Goal: Task Accomplishment & Management: Use online tool/utility

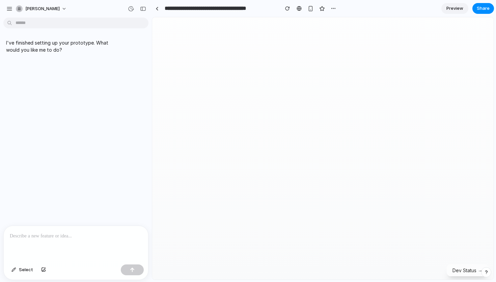
scroll to position [524, 0]
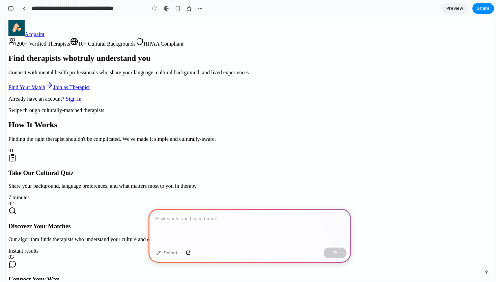
click at [285, 227] on div at bounding box center [250, 227] width 203 height 36
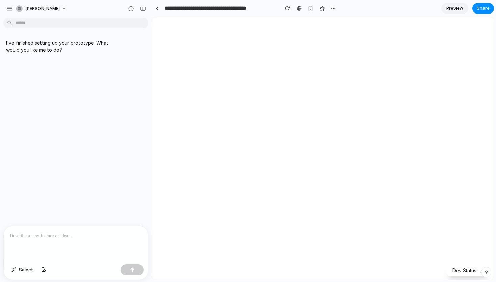
scroll to position [757, 0]
click at [70, 239] on p at bounding box center [76, 236] width 132 height 8
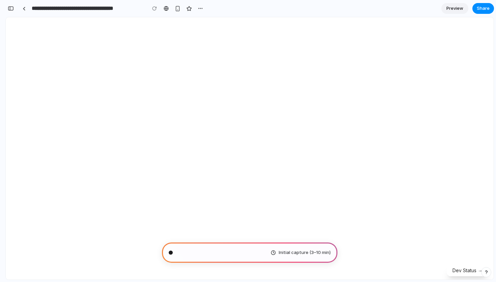
scroll to position [739, 0]
type input "**********"
